Goal: Task Accomplishment & Management: Use online tool/utility

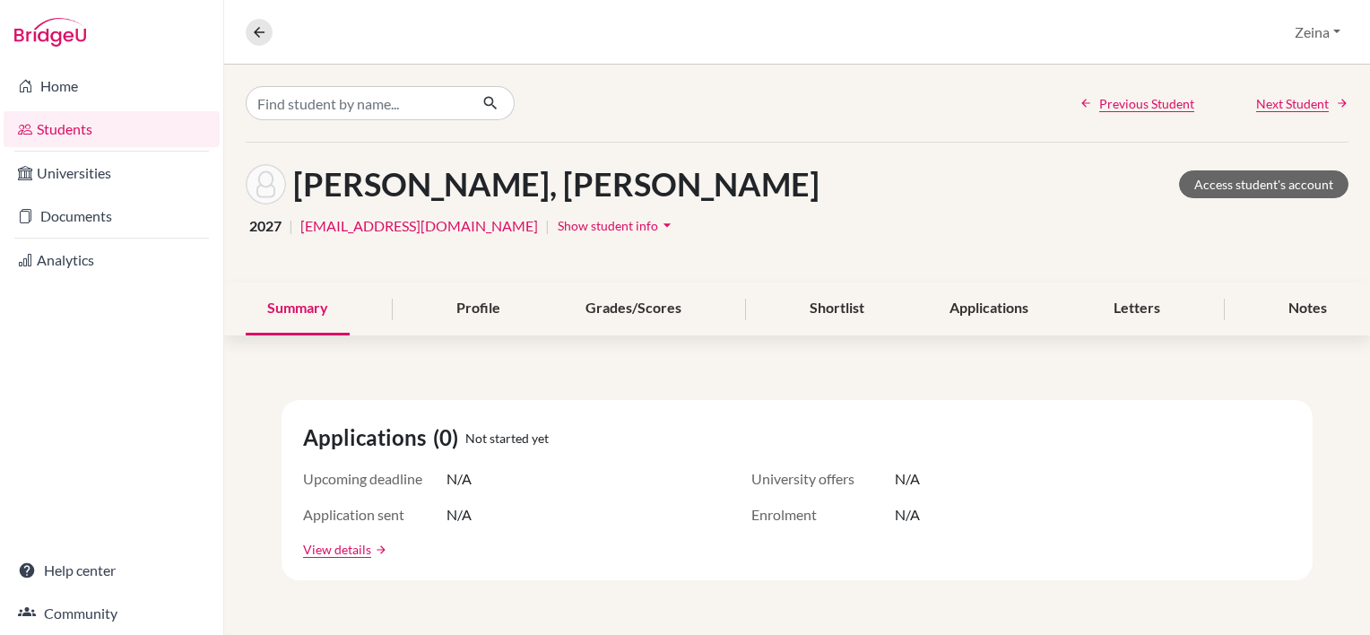
click at [66, 130] on link "Students" at bounding box center [112, 129] width 216 height 36
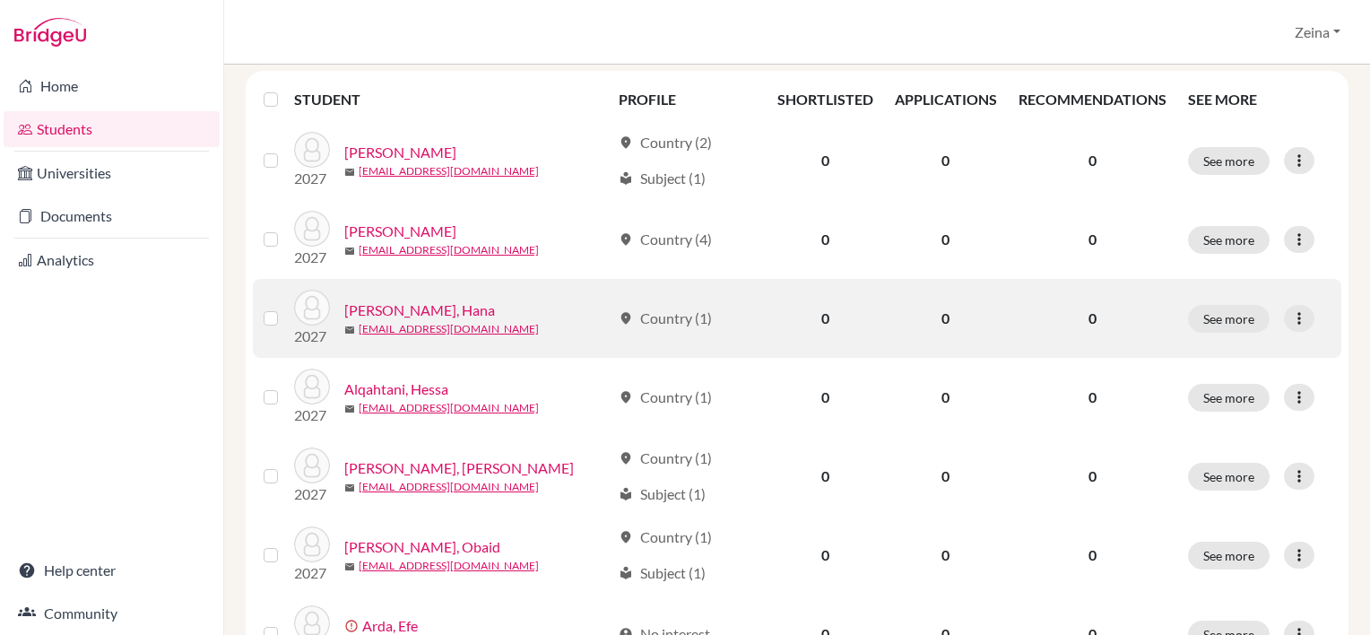
scroll to position [233, 0]
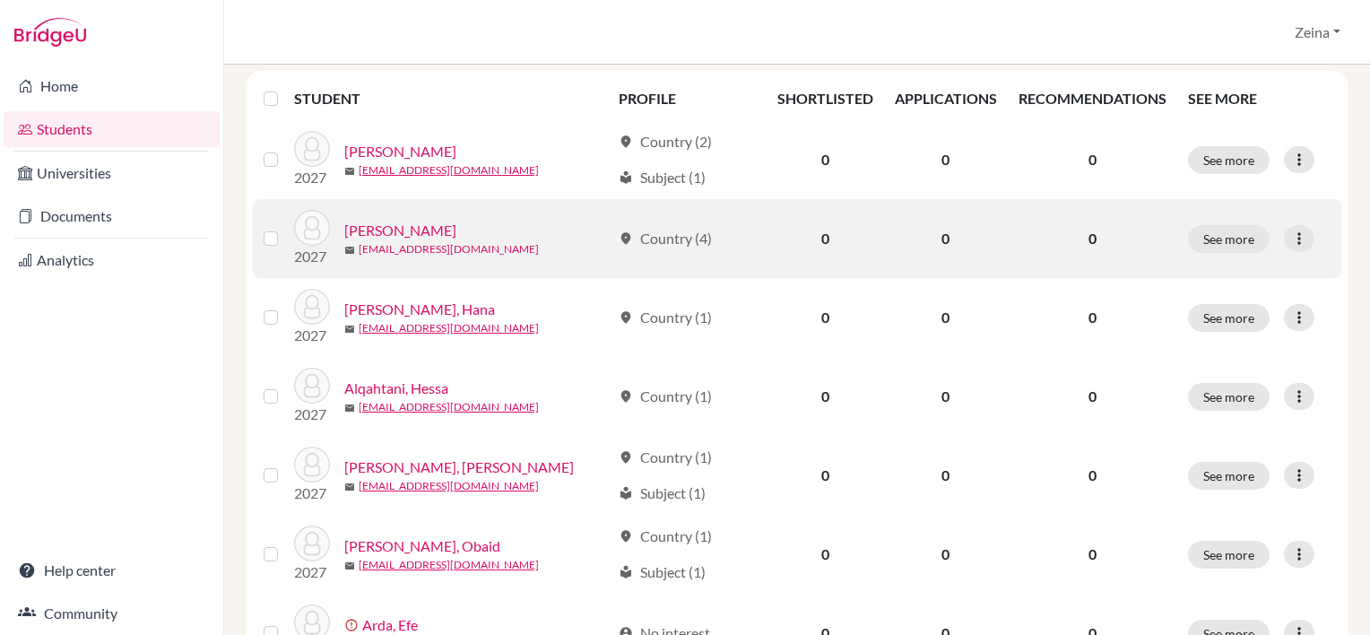
click at [424, 241] on link "[EMAIL_ADDRESS][DOMAIN_NAME]" at bounding box center [449, 249] width 180 height 16
click at [404, 233] on link "Al Ghanem, Yasmeen" at bounding box center [400, 231] width 112 height 22
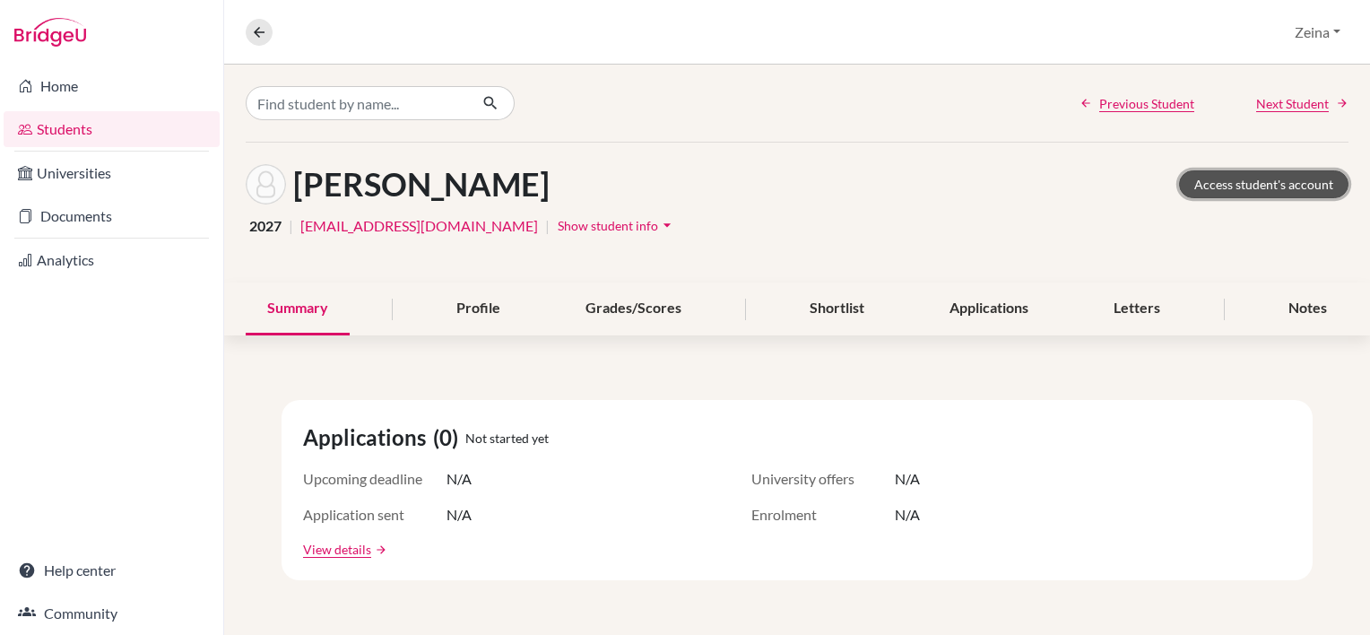
click at [1229, 186] on link "Access student's account" at bounding box center [1263, 184] width 169 height 28
click at [102, 145] on link "Students" at bounding box center [112, 129] width 216 height 36
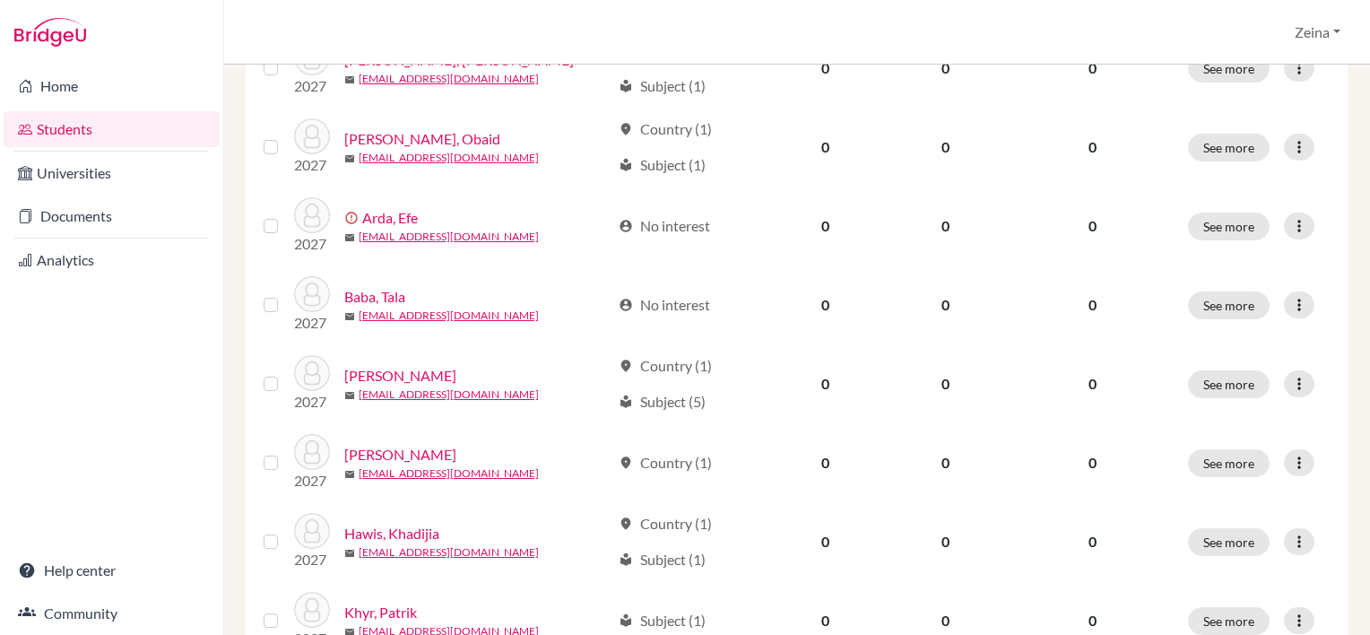
scroll to position [641, 0]
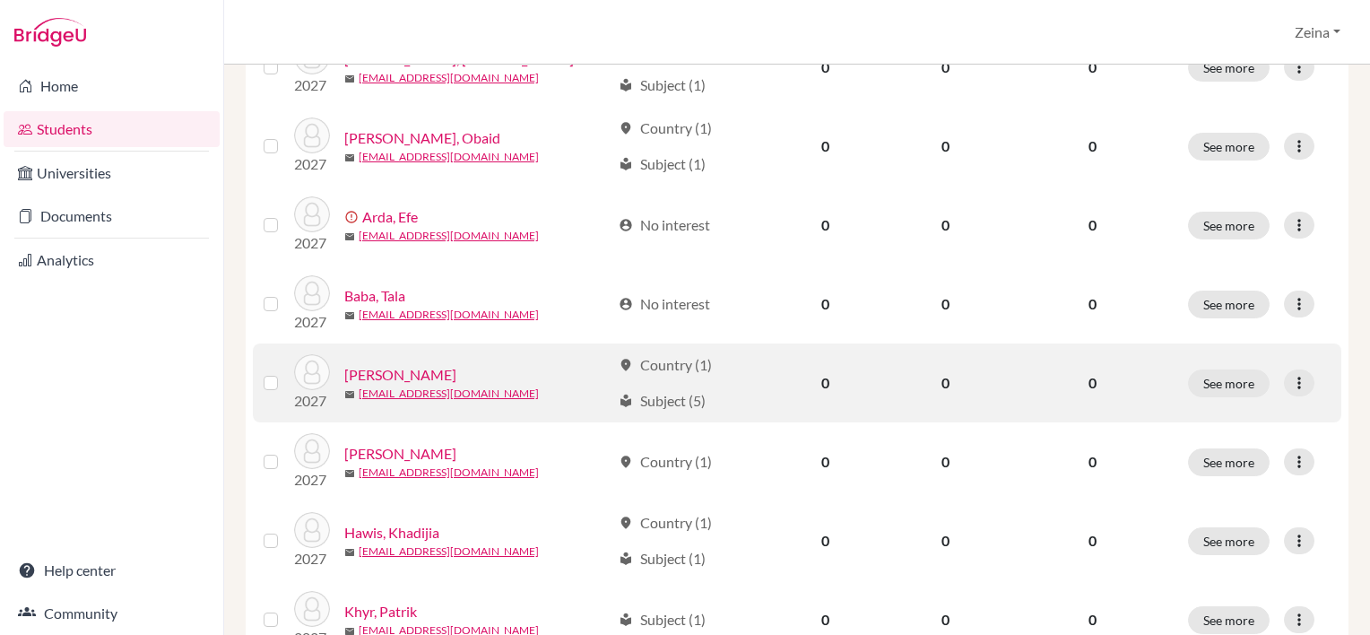
click at [394, 373] on link "[PERSON_NAME]" at bounding box center [400, 375] width 112 height 22
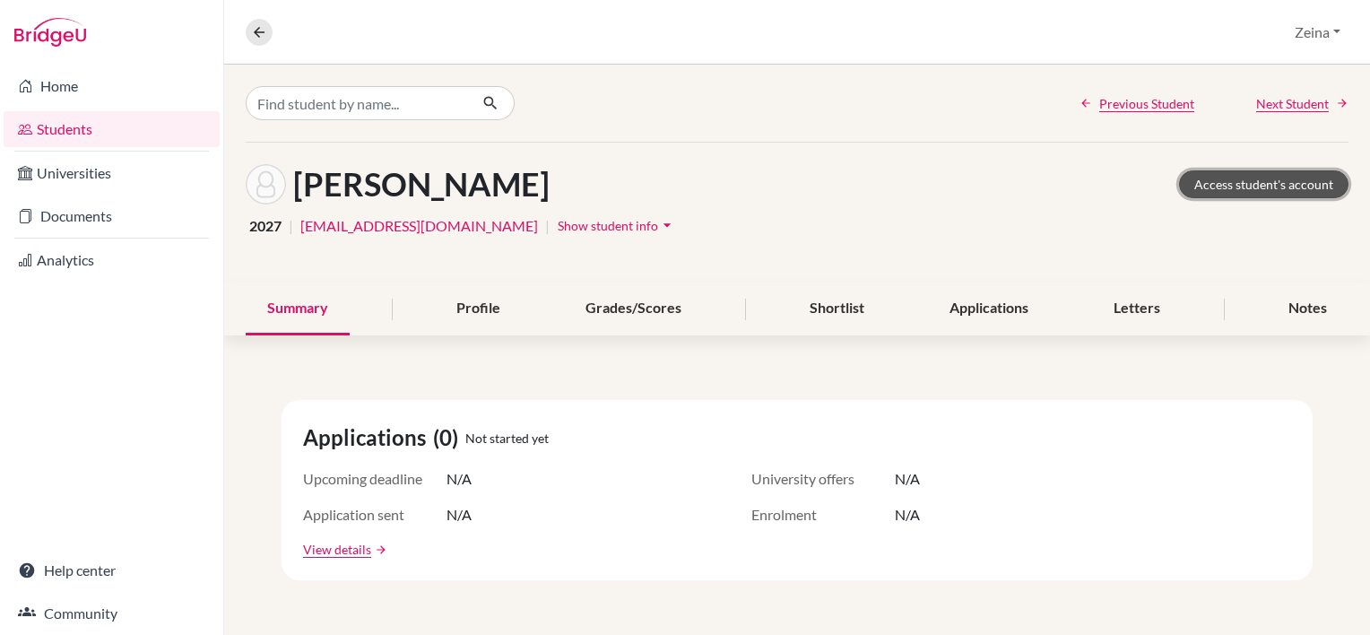
click at [1284, 184] on link "Access student's account" at bounding box center [1263, 184] width 169 height 28
click at [71, 130] on link "Students" at bounding box center [112, 129] width 216 height 36
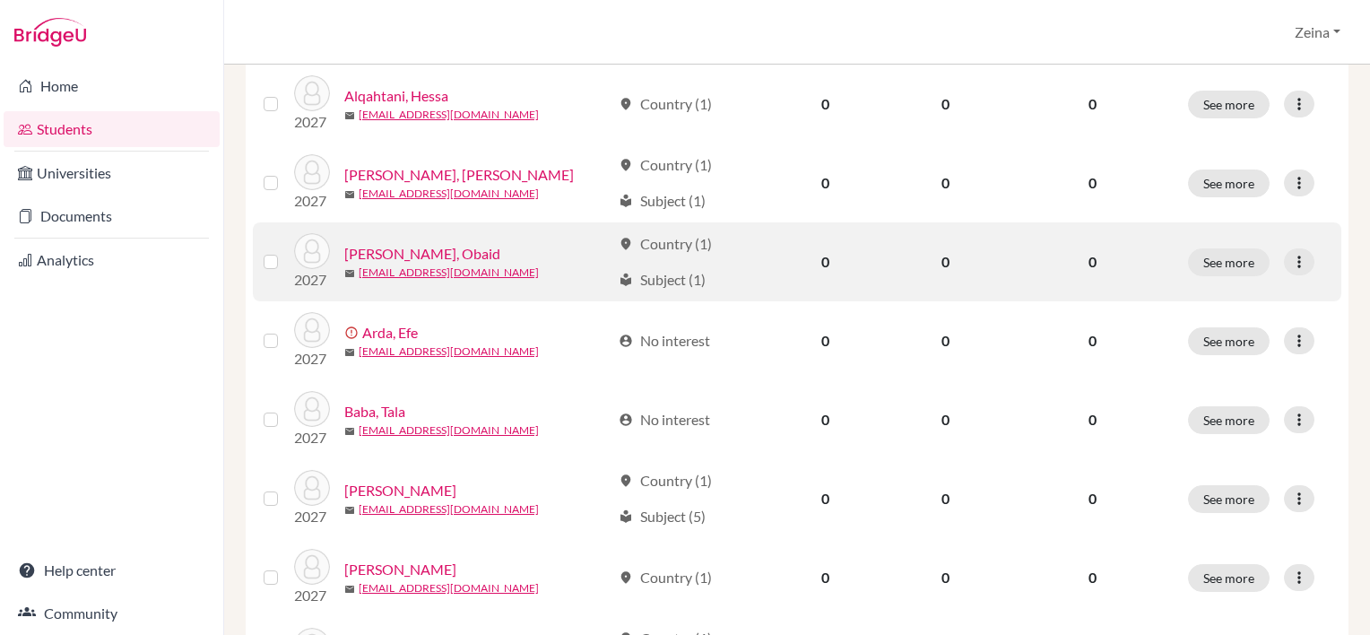
scroll to position [526, 0]
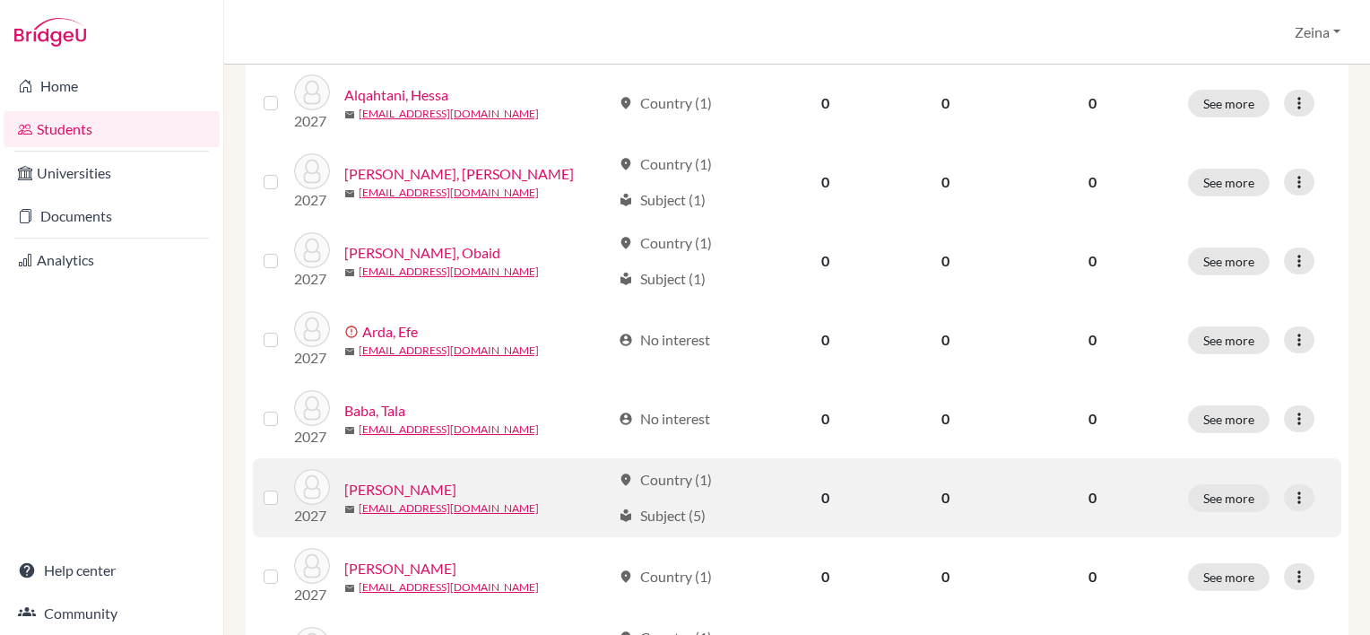
click at [410, 488] on link "[PERSON_NAME]" at bounding box center [400, 490] width 112 height 22
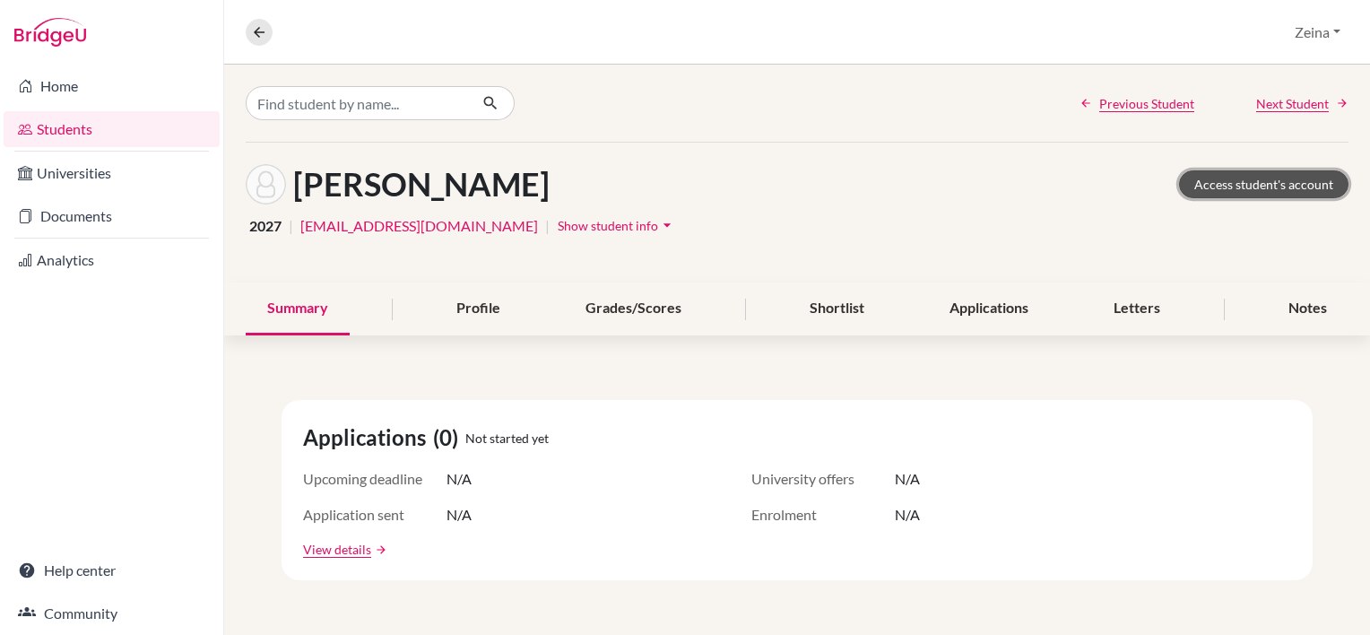
click at [1248, 182] on link "Access student's account" at bounding box center [1263, 184] width 169 height 28
